Goal: Task Accomplishment & Management: Manage account settings

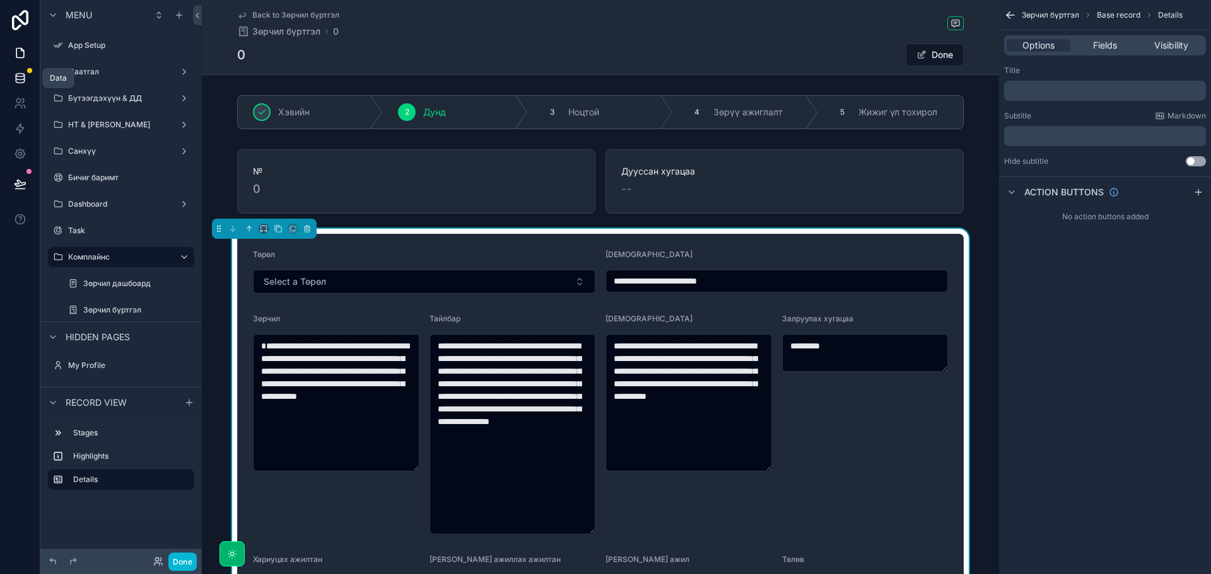
click at [15, 83] on icon at bounding box center [20, 78] width 13 height 13
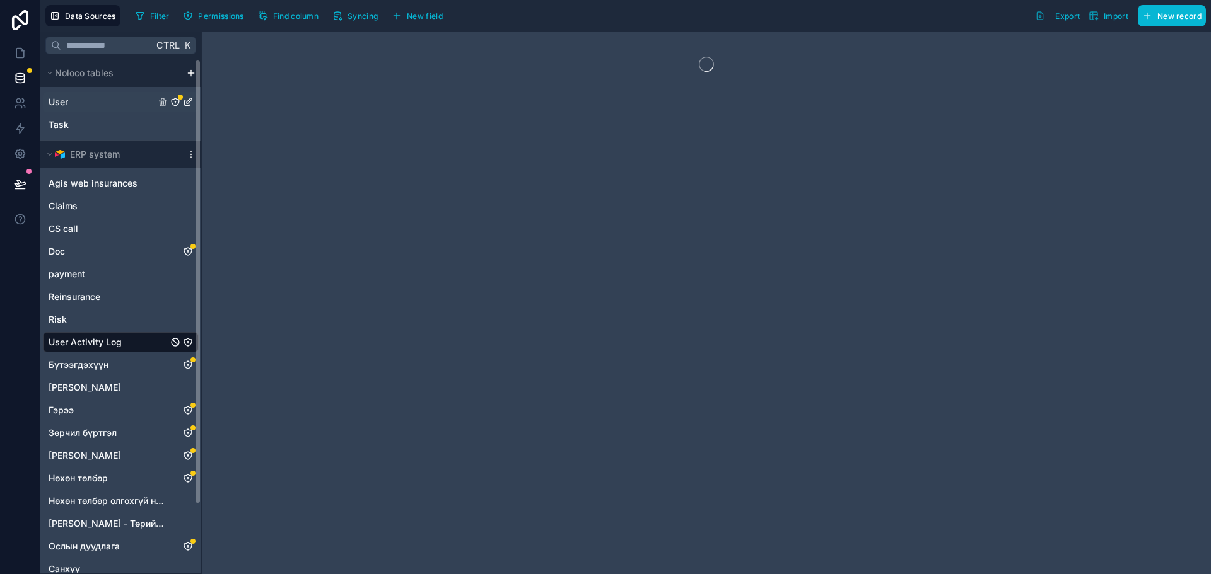
click at [67, 100] on span "User" at bounding box center [59, 102] width 20 height 13
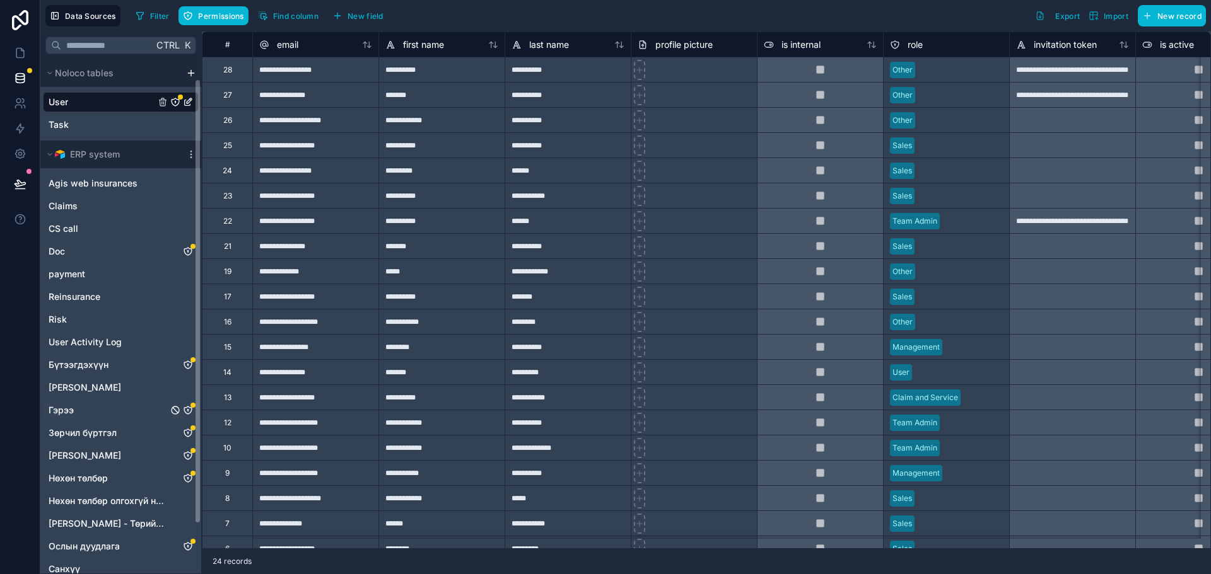
scroll to position [63, 0]
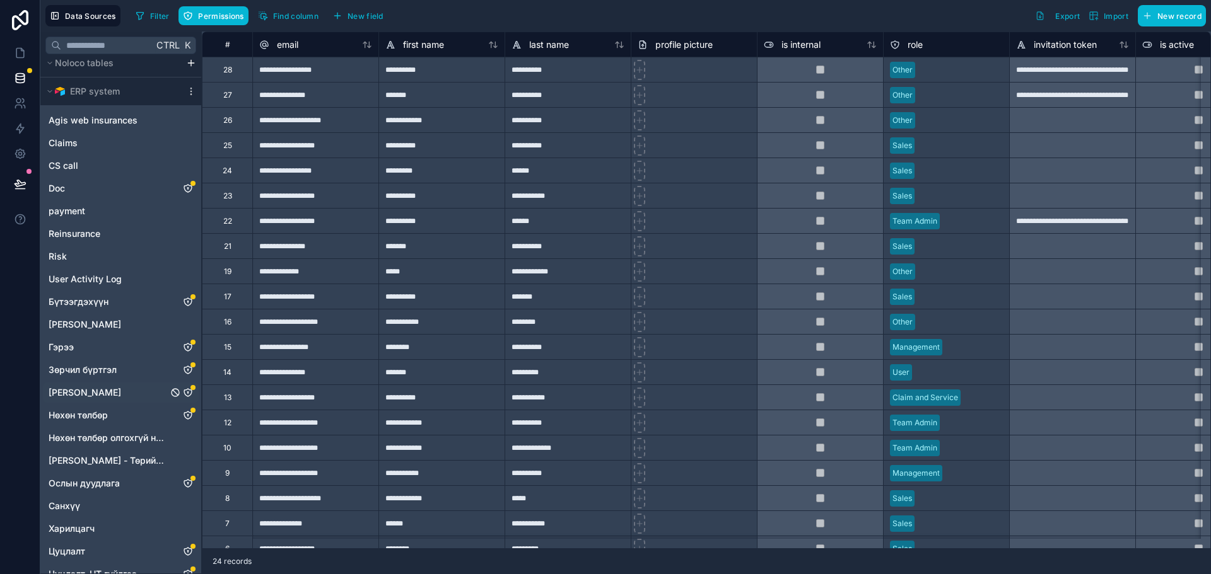
click at [188, 390] on icon "Зүйлийн дэлгэрэнгүй" at bounding box center [188, 393] width 10 height 10
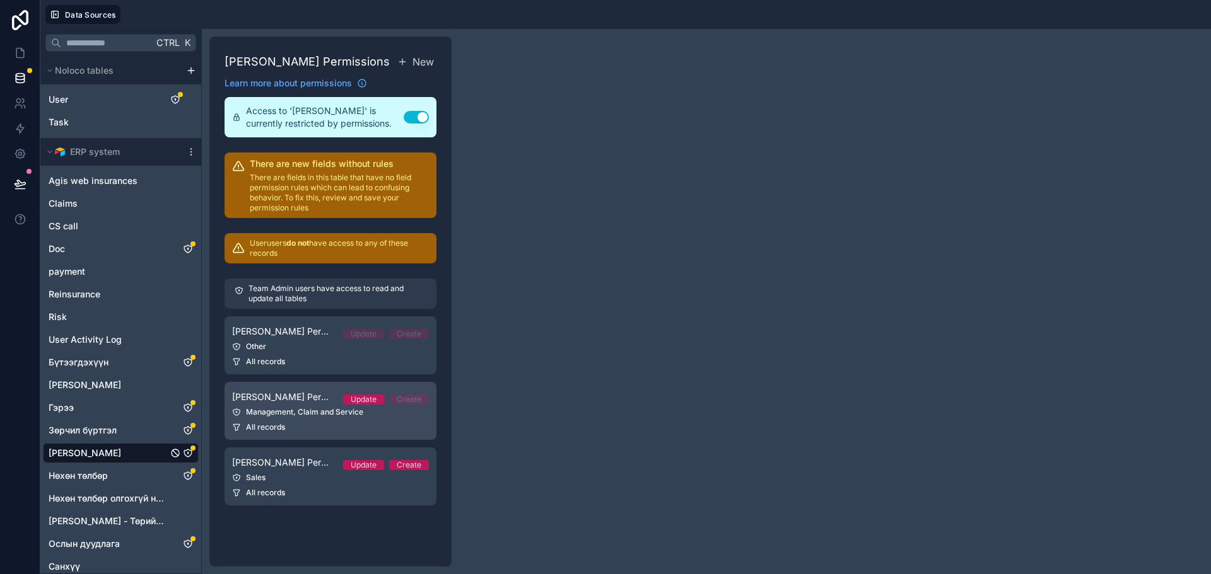
click at [318, 417] on div "Management, Claim and Service" at bounding box center [330, 412] width 197 height 10
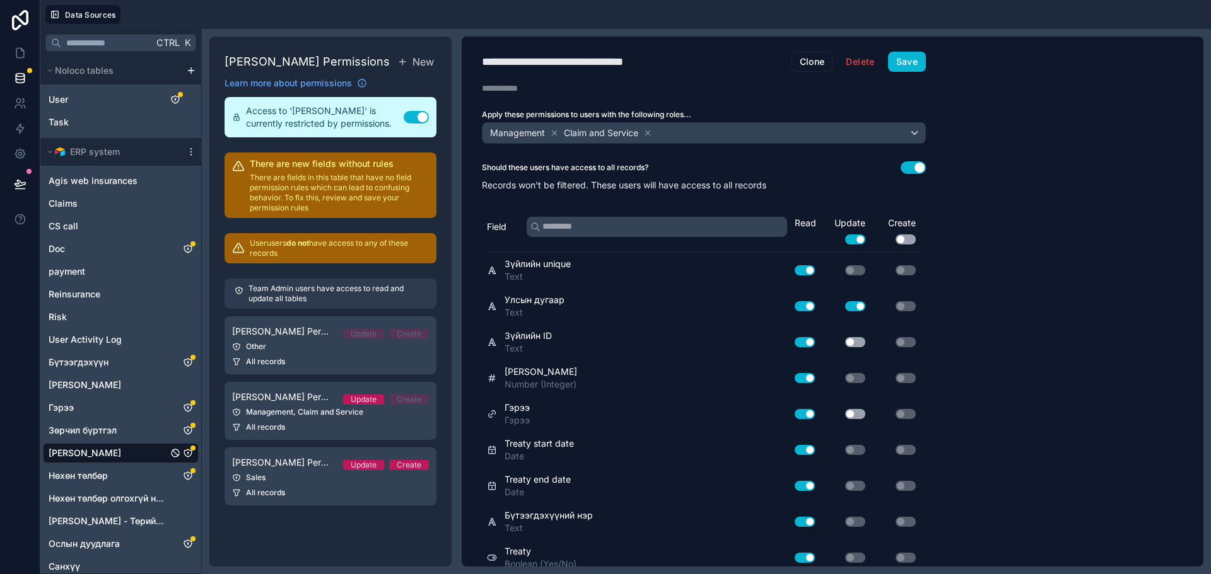
click at [860, 240] on button "Use setting" at bounding box center [855, 240] width 20 height 10
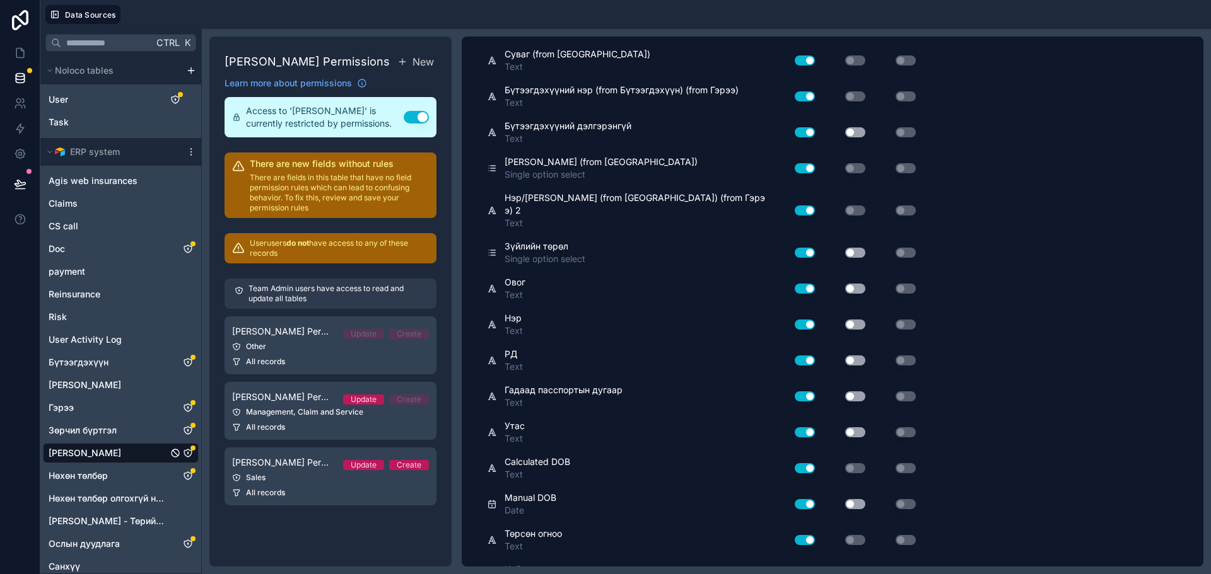
scroll to position [1072, 0]
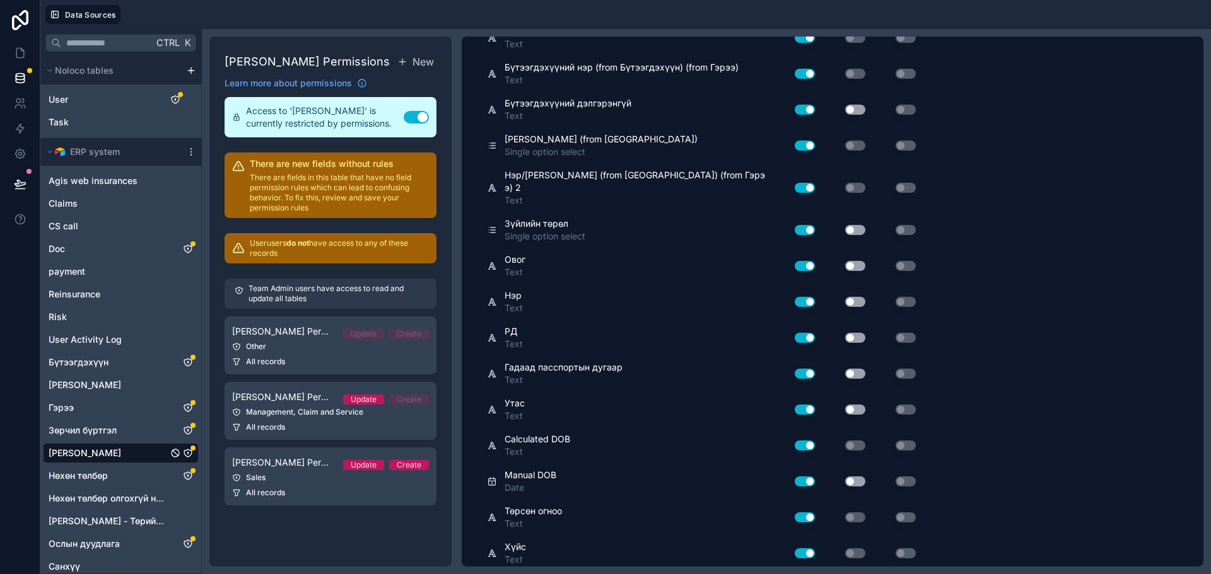
click at [858, 225] on button "Use setting" at bounding box center [855, 230] width 20 height 10
click at [858, 261] on button "Use setting" at bounding box center [855, 266] width 20 height 10
click at [854, 225] on button "Use setting" at bounding box center [855, 230] width 20 height 10
click at [860, 297] on button "Use setting" at bounding box center [855, 302] width 20 height 10
click at [855, 333] on button "Use setting" at bounding box center [855, 338] width 20 height 10
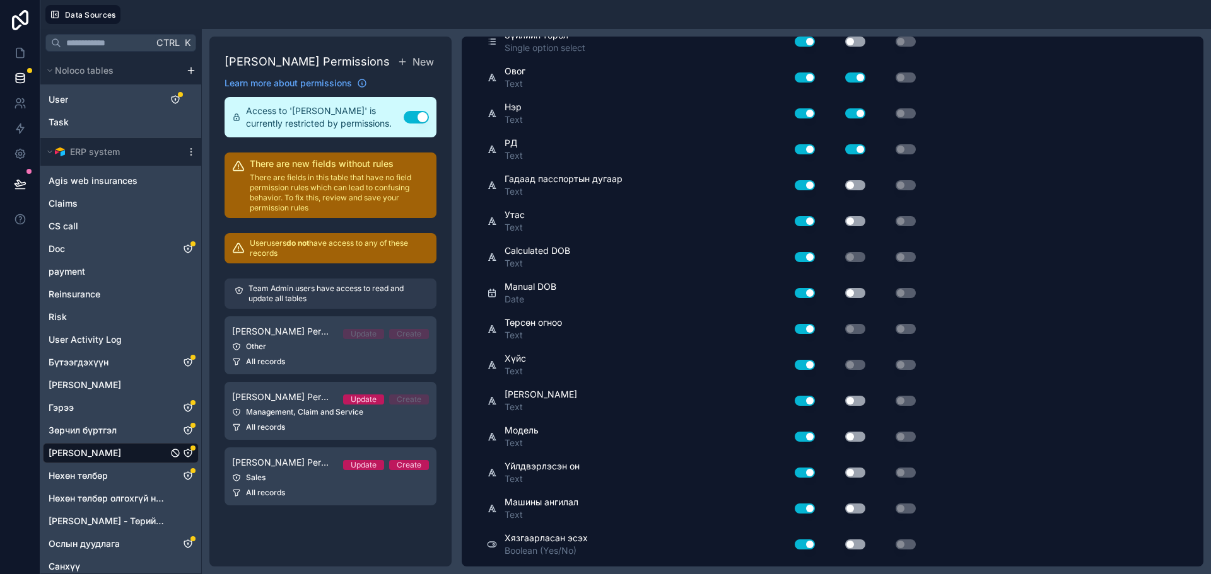
scroll to position [1261, 0]
click at [855, 395] on button "Use setting" at bounding box center [855, 400] width 20 height 10
click at [857, 431] on button "Use setting" at bounding box center [855, 436] width 20 height 10
click at [854, 467] on button "Use setting" at bounding box center [855, 472] width 20 height 10
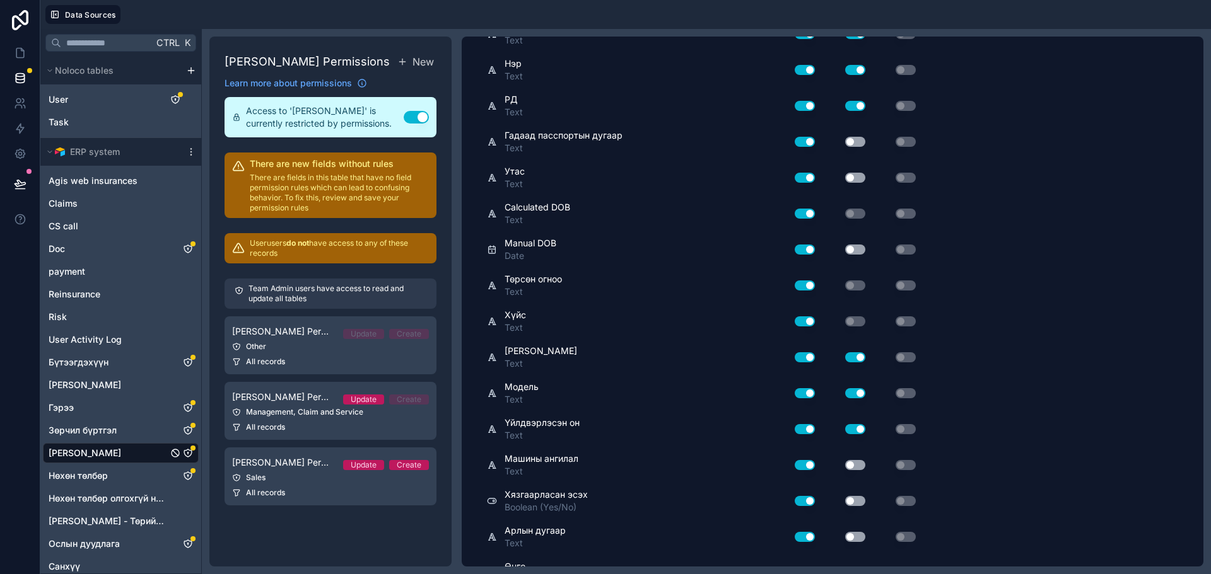
scroll to position [1324, 0]
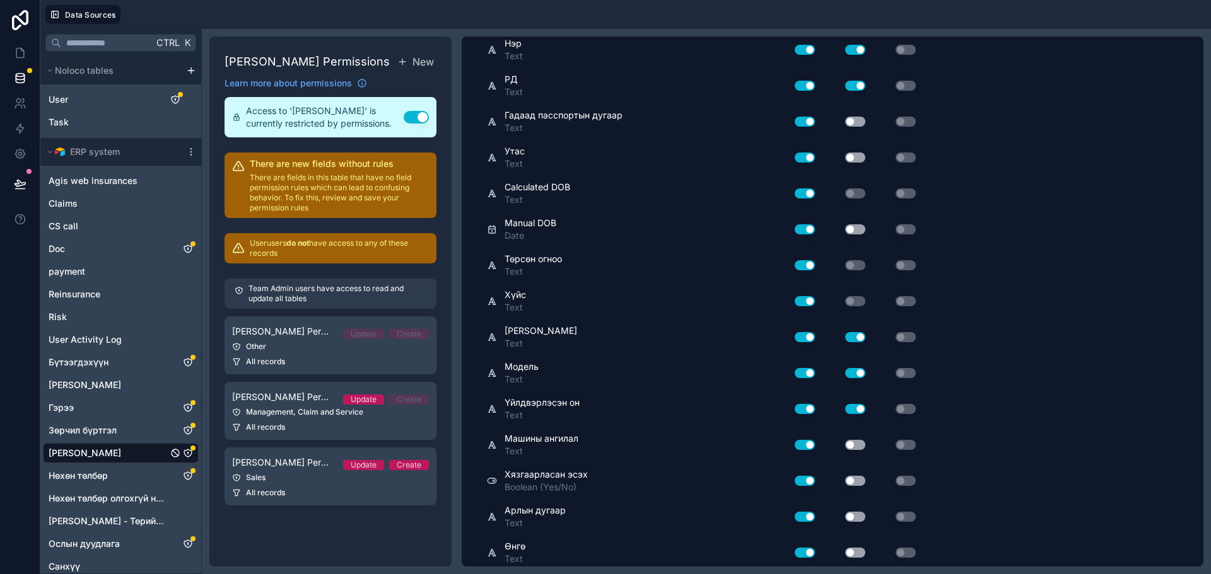
click at [856, 440] on button "Use setting" at bounding box center [855, 445] width 20 height 10
click at [852, 476] on button "Use setting" at bounding box center [855, 481] width 20 height 10
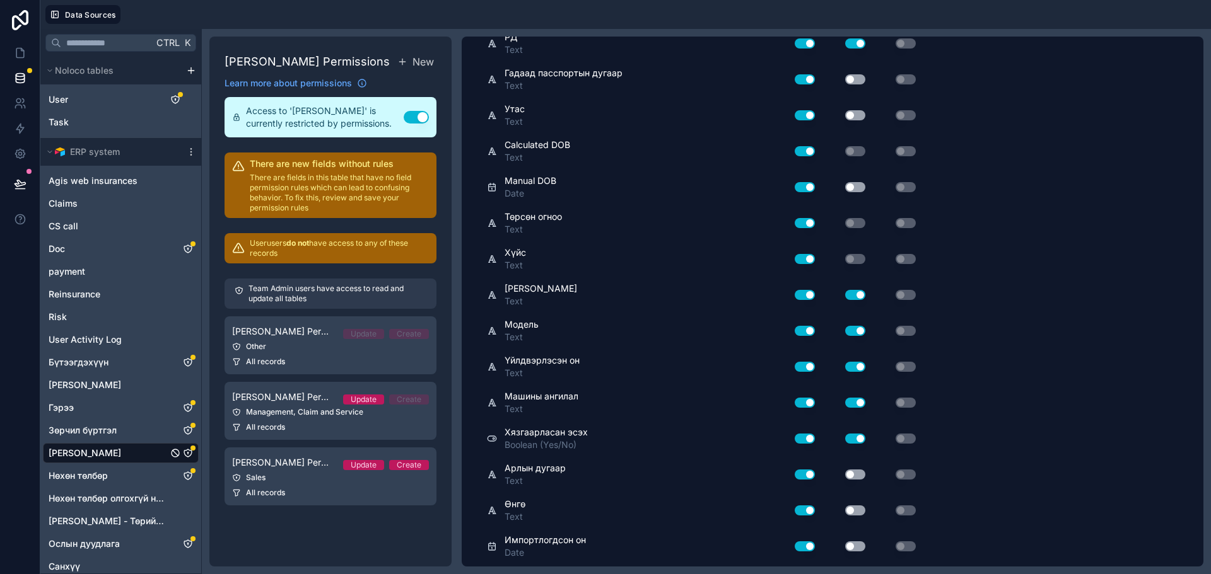
scroll to position [1387, 0]
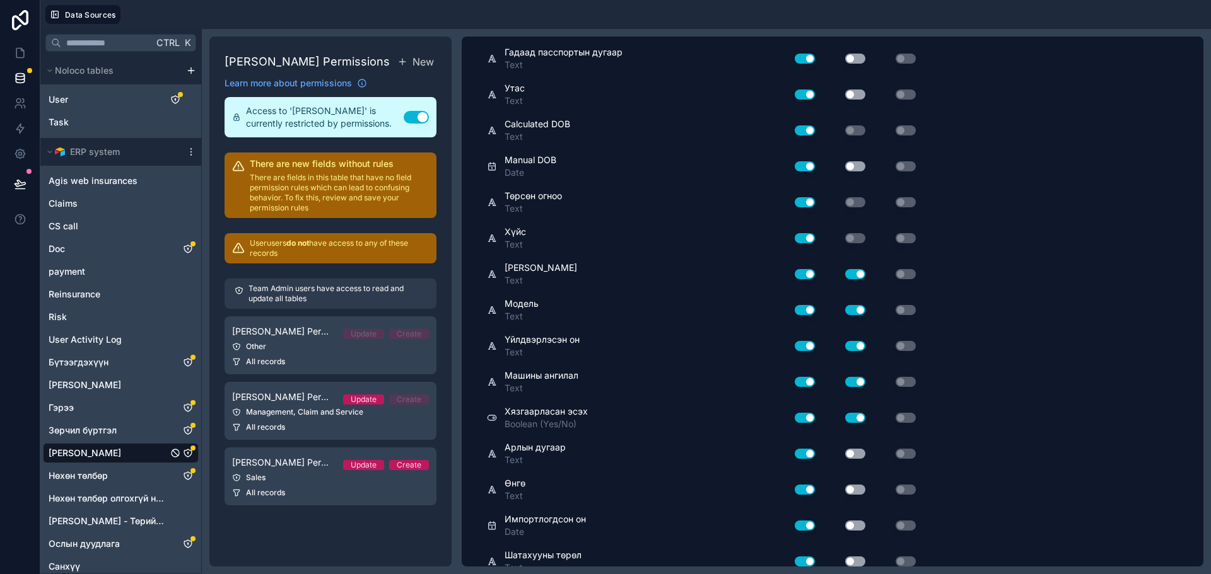
click at [854, 449] on button "Use setting" at bounding box center [855, 454] width 20 height 10
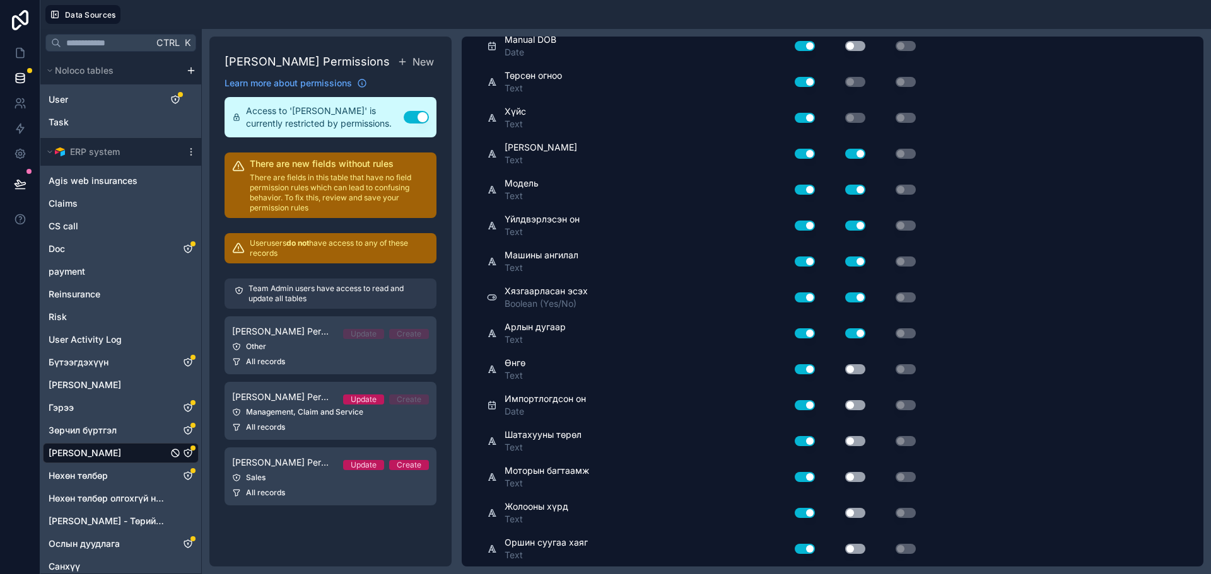
scroll to position [1513, 0]
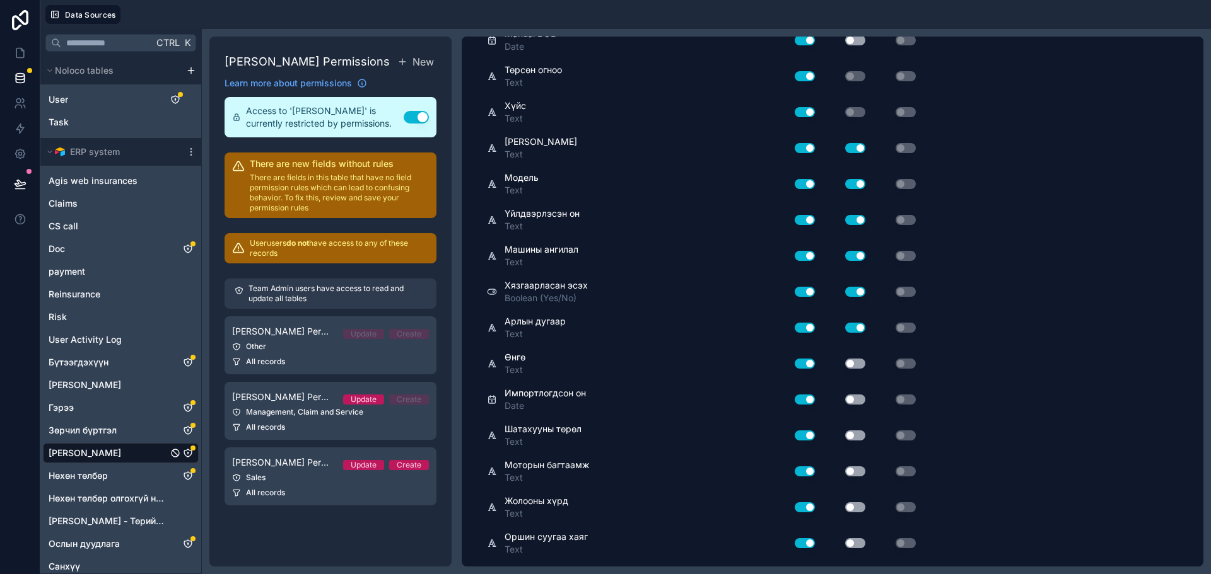
click at [843, 359] on div "Use setting" at bounding box center [845, 364] width 50 height 10
click at [851, 359] on button "Use setting" at bounding box center [855, 364] width 20 height 10
click at [852, 395] on button "Use setting" at bounding box center [855, 400] width 20 height 10
click at [858, 431] on button "Use setting" at bounding box center [855, 436] width 20 height 10
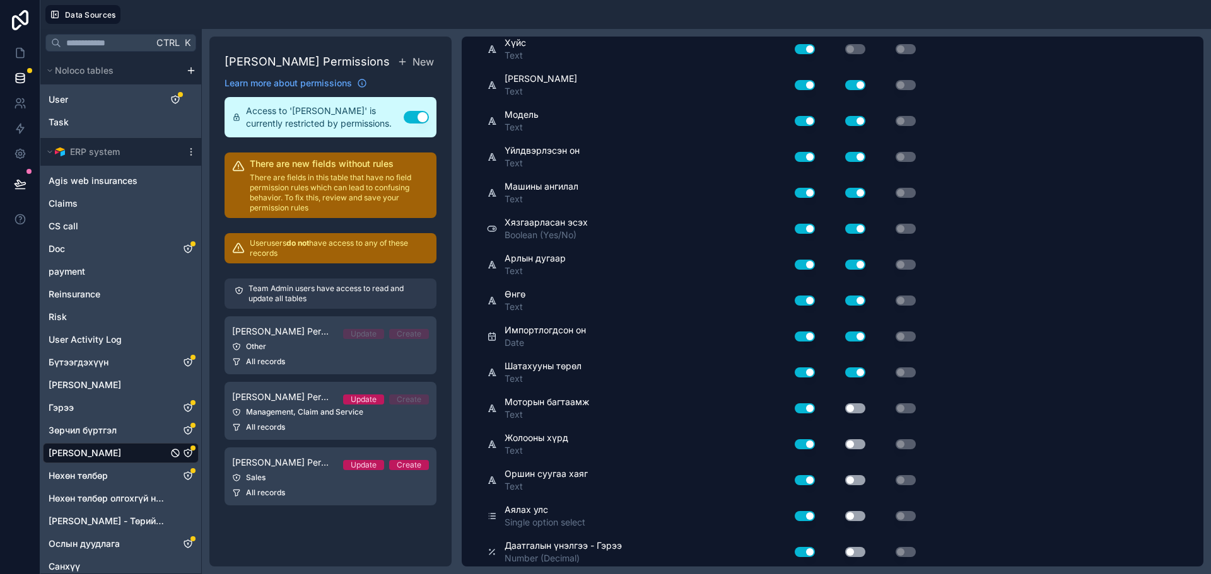
click at [851, 404] on button "Use setting" at bounding box center [855, 409] width 20 height 10
click at [854, 439] on button "Use setting" at bounding box center [855, 444] width 20 height 10
click at [850, 475] on button "Use setting" at bounding box center [855, 480] width 20 height 10
click at [858, 511] on button "Use setting" at bounding box center [855, 516] width 20 height 10
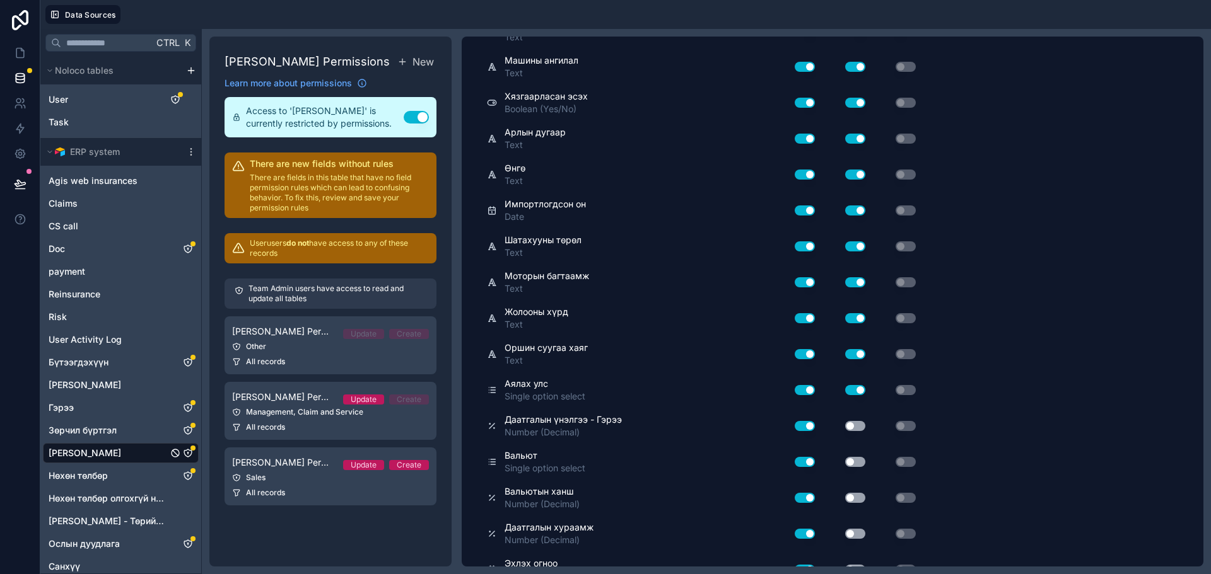
click at [858, 421] on button "Use setting" at bounding box center [855, 426] width 20 height 10
click at [854, 457] on button "Use setting" at bounding box center [855, 462] width 20 height 10
click at [859, 493] on button "Use setting" at bounding box center [855, 498] width 20 height 10
click at [858, 529] on button "Use setting" at bounding box center [855, 534] width 20 height 10
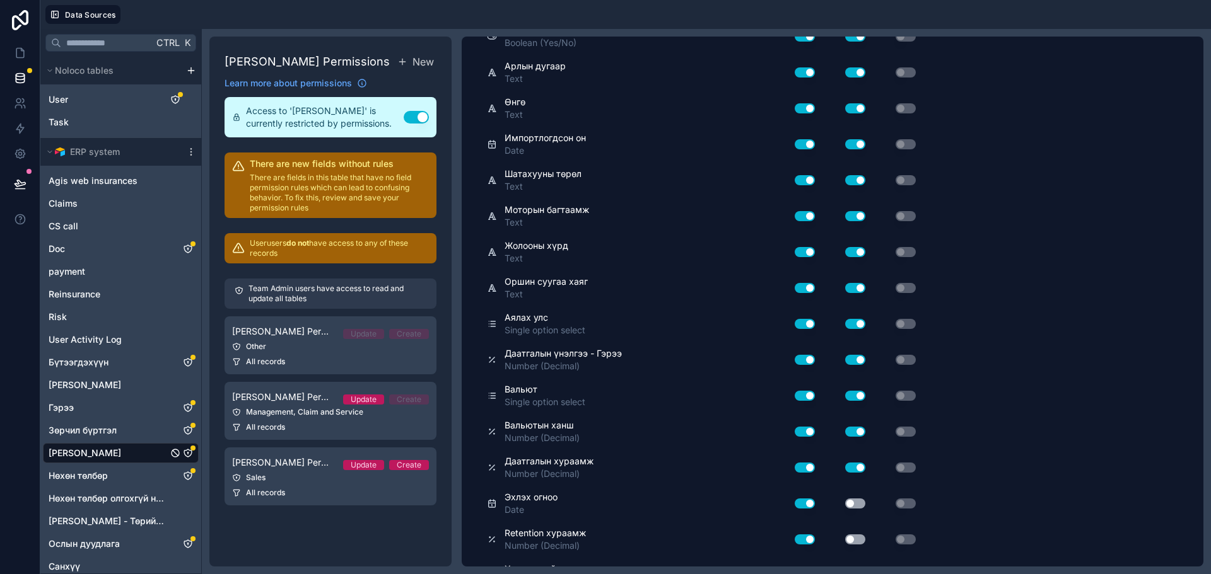
scroll to position [1765, 0]
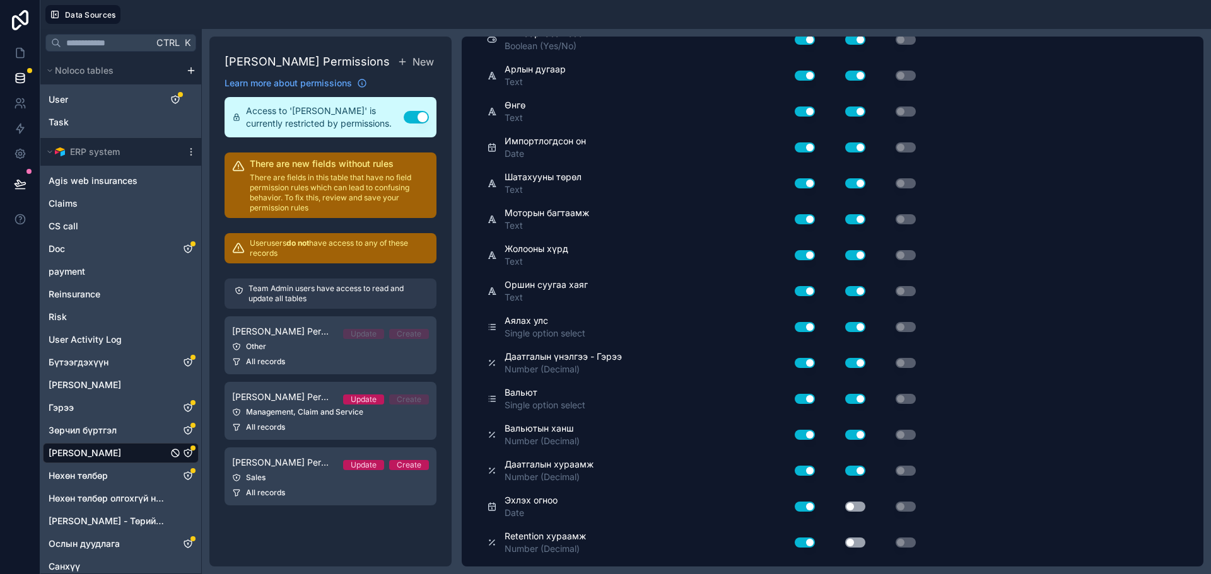
click at [854, 466] on button "Use setting" at bounding box center [855, 471] width 20 height 10
click at [859, 430] on button "Use setting" at bounding box center [855, 435] width 20 height 10
click at [856, 394] on button "Use setting" at bounding box center [855, 399] width 20 height 10
click at [856, 358] on button "Use setting" at bounding box center [855, 363] width 20 height 10
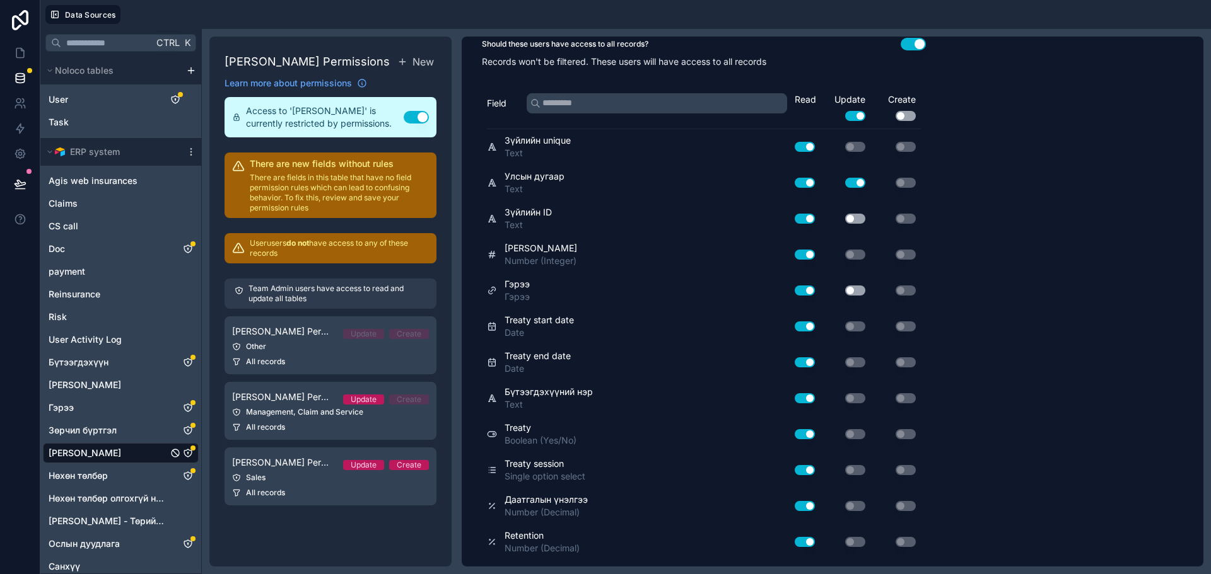
scroll to position [0, 0]
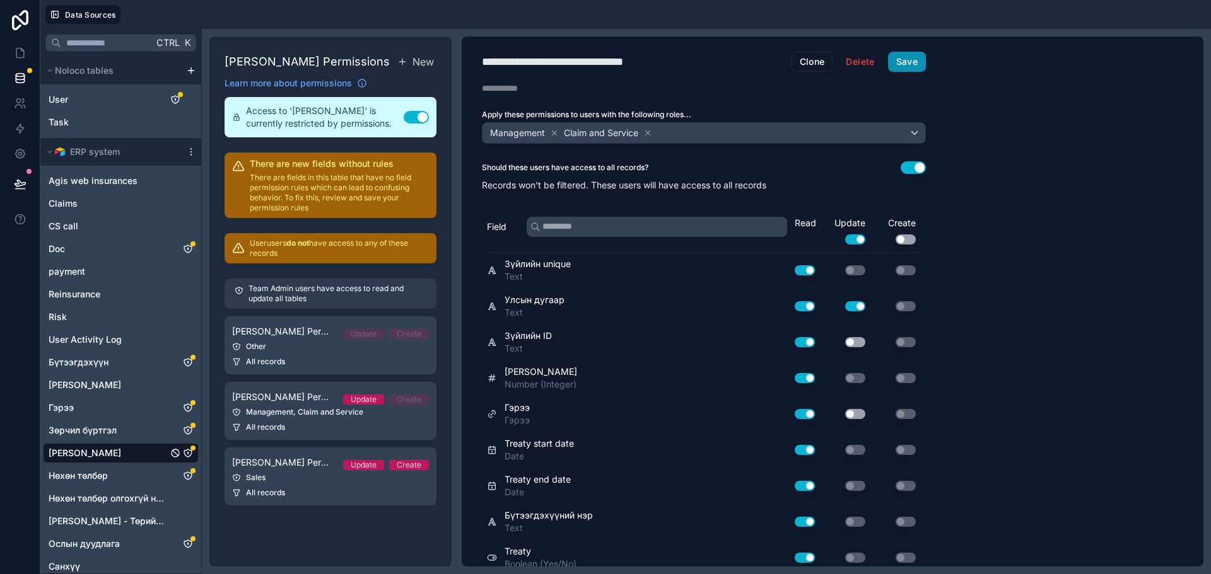
click at [925, 64] on button "Save" at bounding box center [907, 62] width 38 height 20
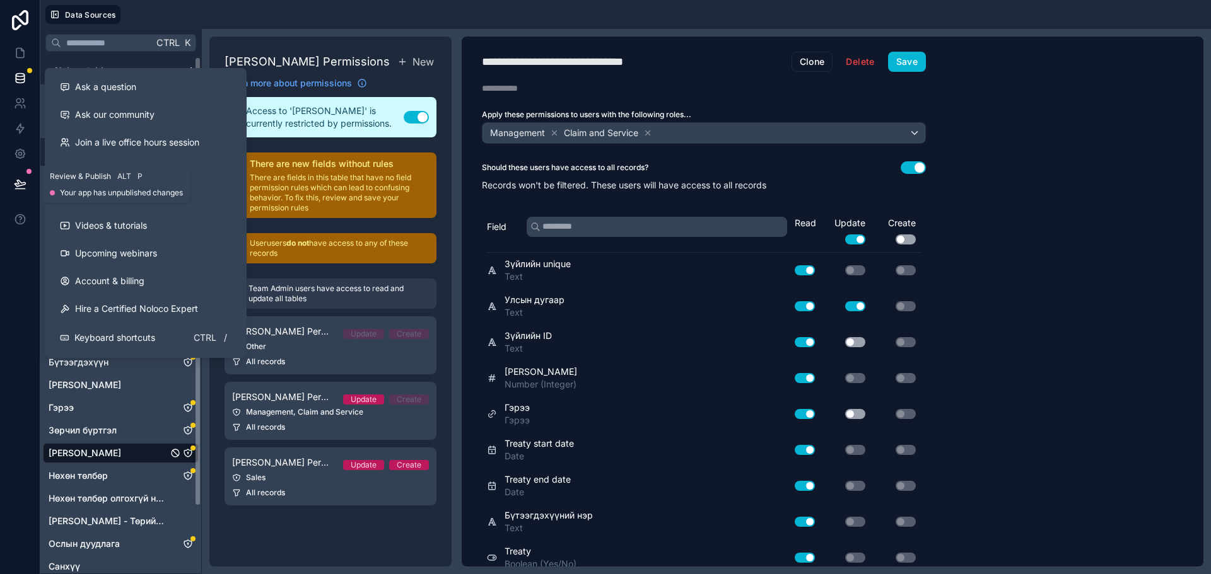
click at [20, 187] on icon at bounding box center [20, 184] width 13 height 13
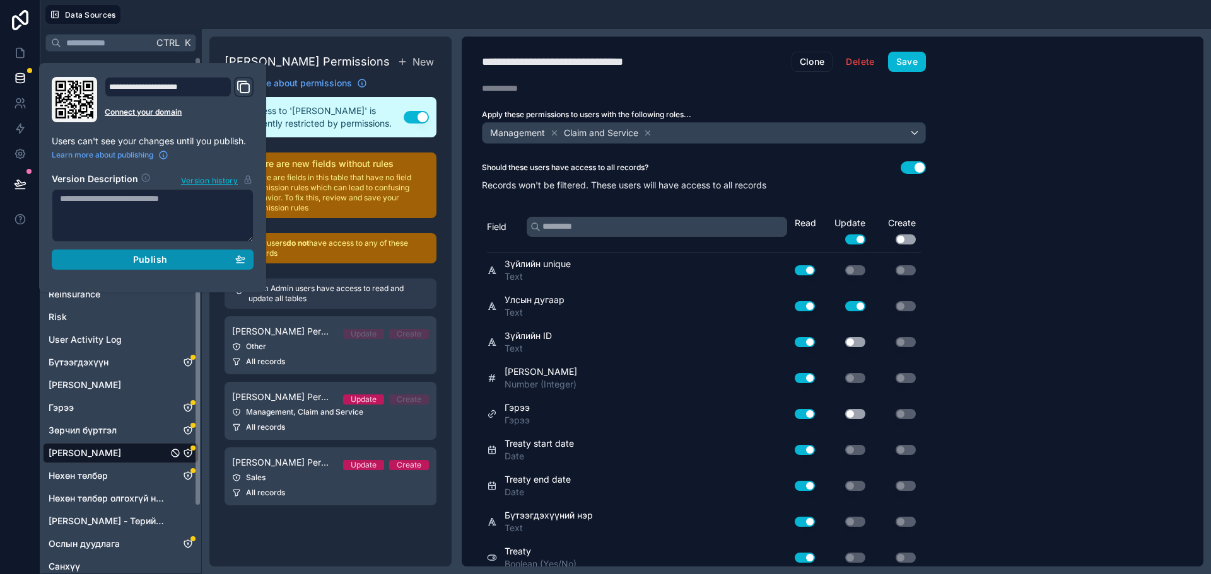
click at [178, 261] on div "Publish" at bounding box center [152, 259] width 185 height 11
